Goal: Navigation & Orientation: Go to known website

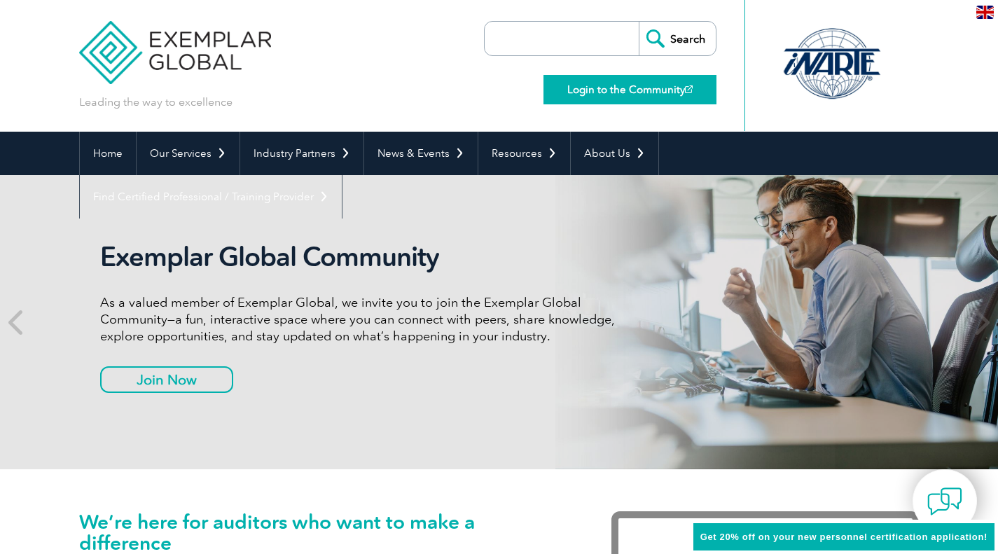
click at [620, 90] on link "Login to the Community" at bounding box center [629, 89] width 173 height 29
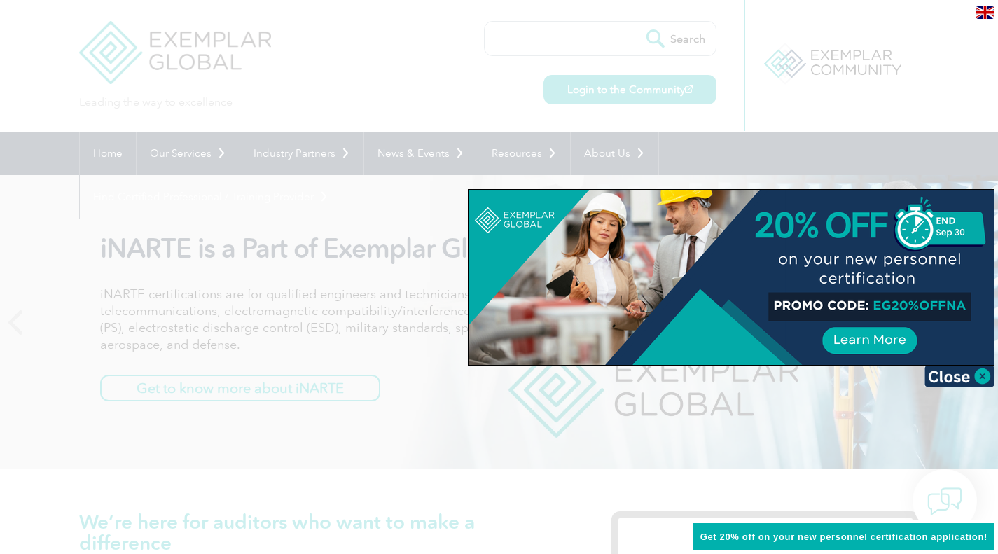
click at [332, 125] on div at bounding box center [499, 277] width 998 height 554
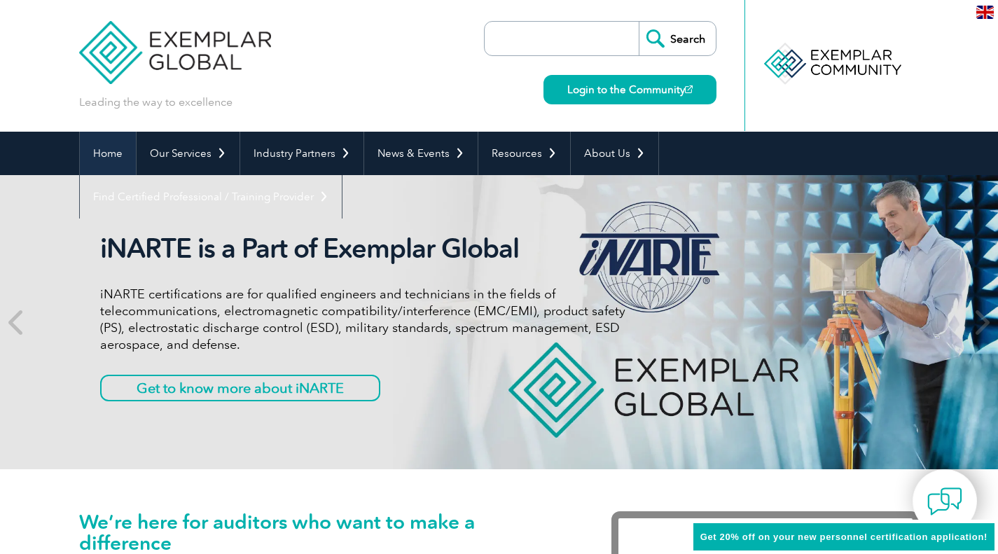
click at [126, 147] on link "Home" at bounding box center [108, 153] width 56 height 43
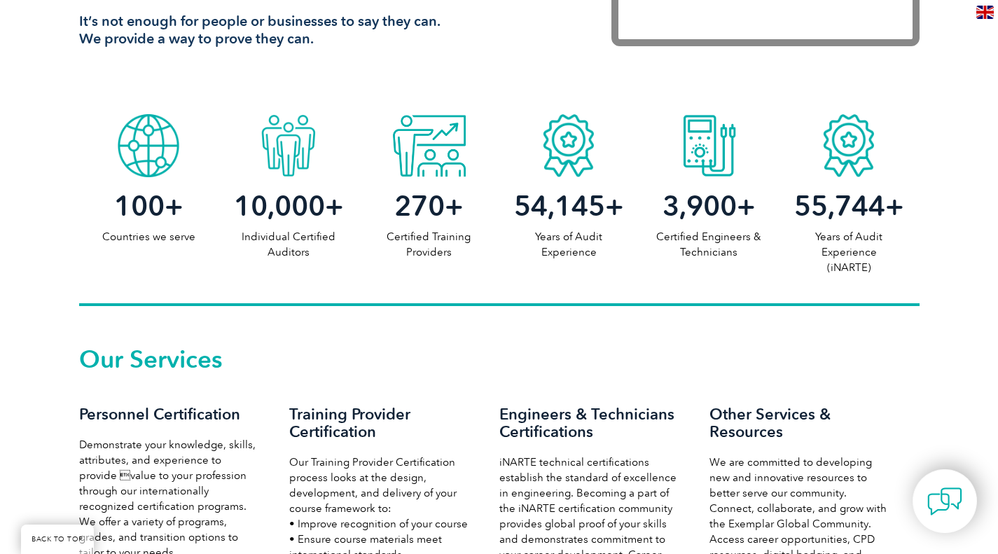
scroll to position [663, 0]
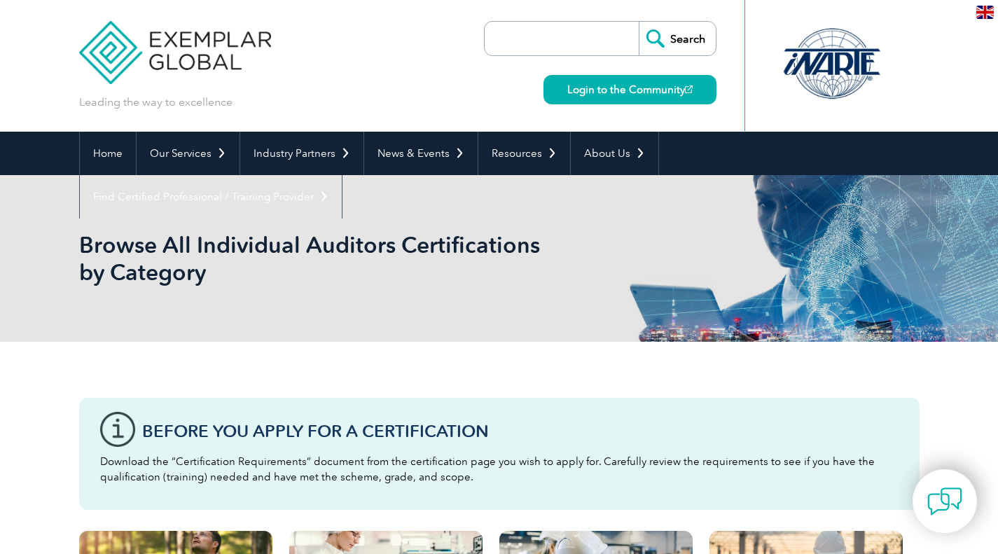
click at [597, 39] on input "search" at bounding box center [564, 39] width 147 height 34
click at [444, 75] on div "Leading the way to excellence Search" at bounding box center [499, 66] width 840 height 132
click at [859, 62] on div at bounding box center [831, 63] width 139 height 77
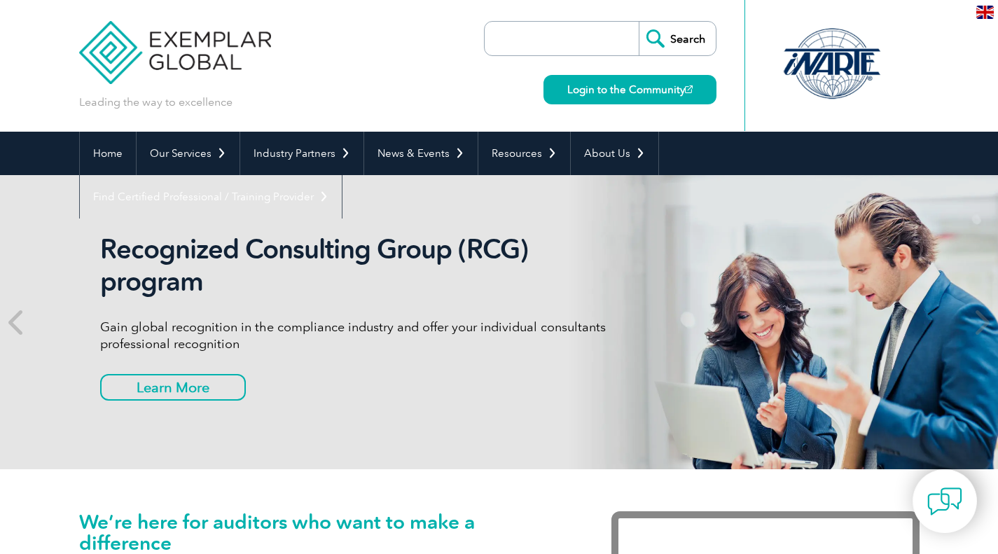
click at [194, 46] on img at bounding box center [175, 42] width 193 height 84
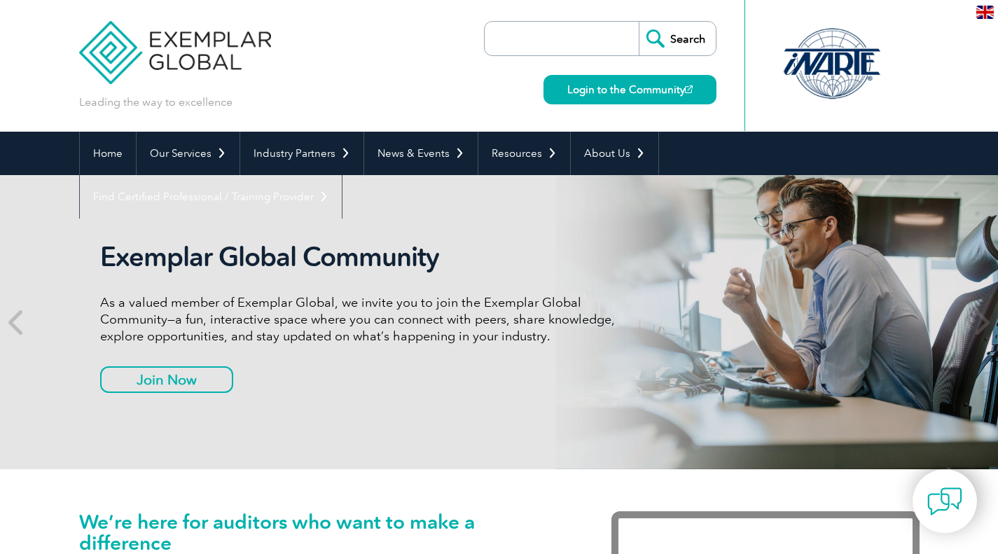
click at [983, 13] on img at bounding box center [985, 12] width 18 height 13
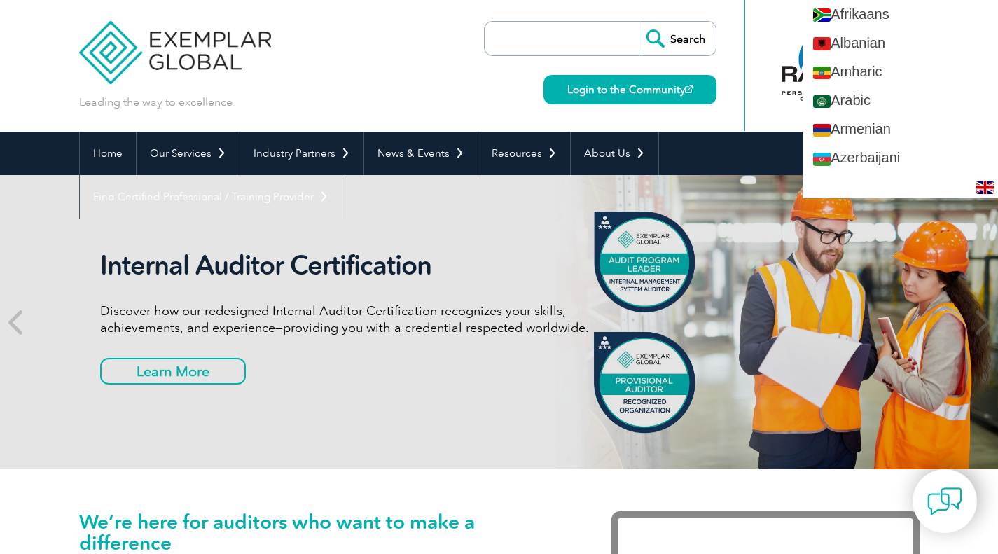
click at [409, 92] on div "Leading the way to excellence Search" at bounding box center [499, 66] width 840 height 132
